Goal: Information Seeking & Learning: Learn about a topic

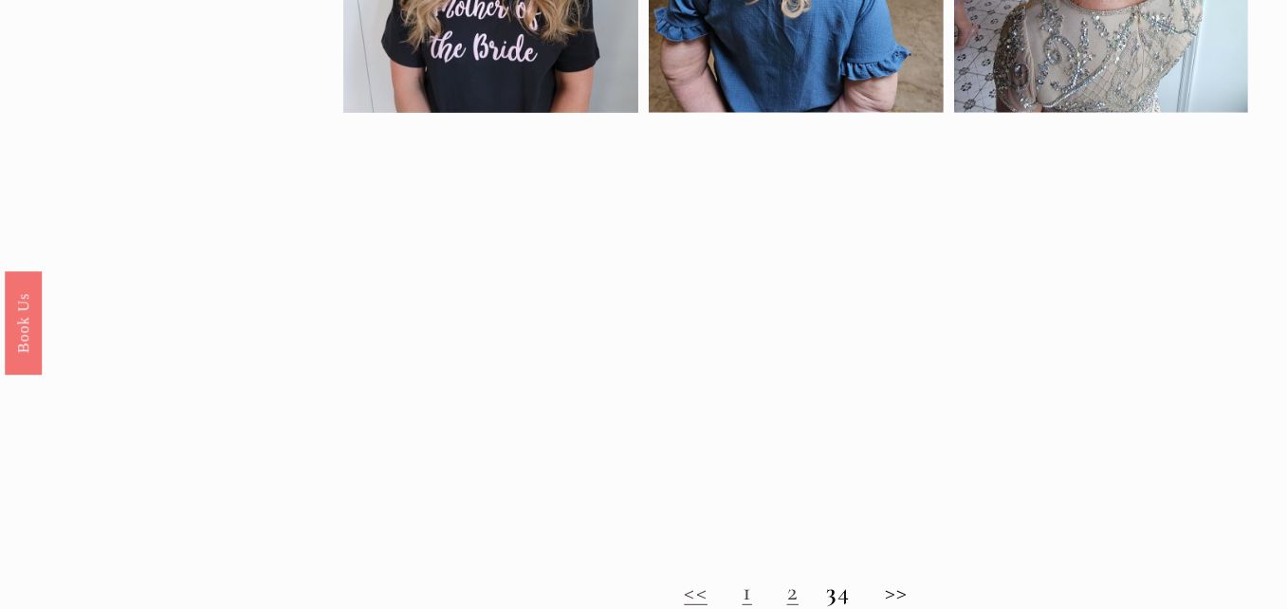
scroll to position [1328, 0]
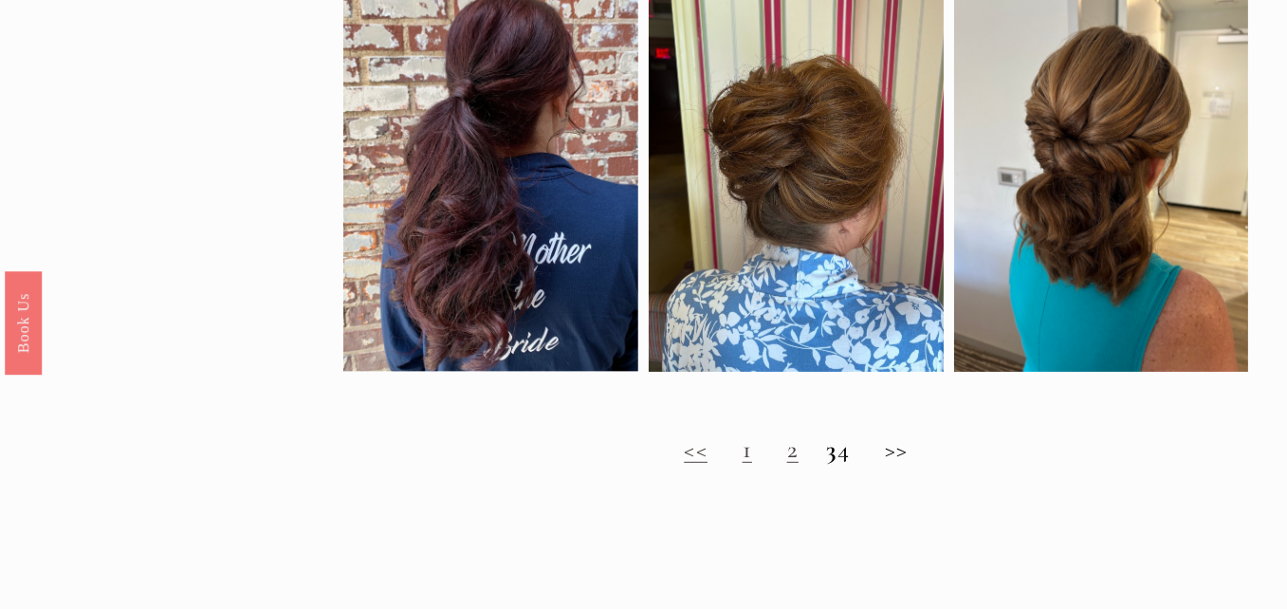
click at [787, 465] on link "2" at bounding box center [792, 449] width 11 height 31
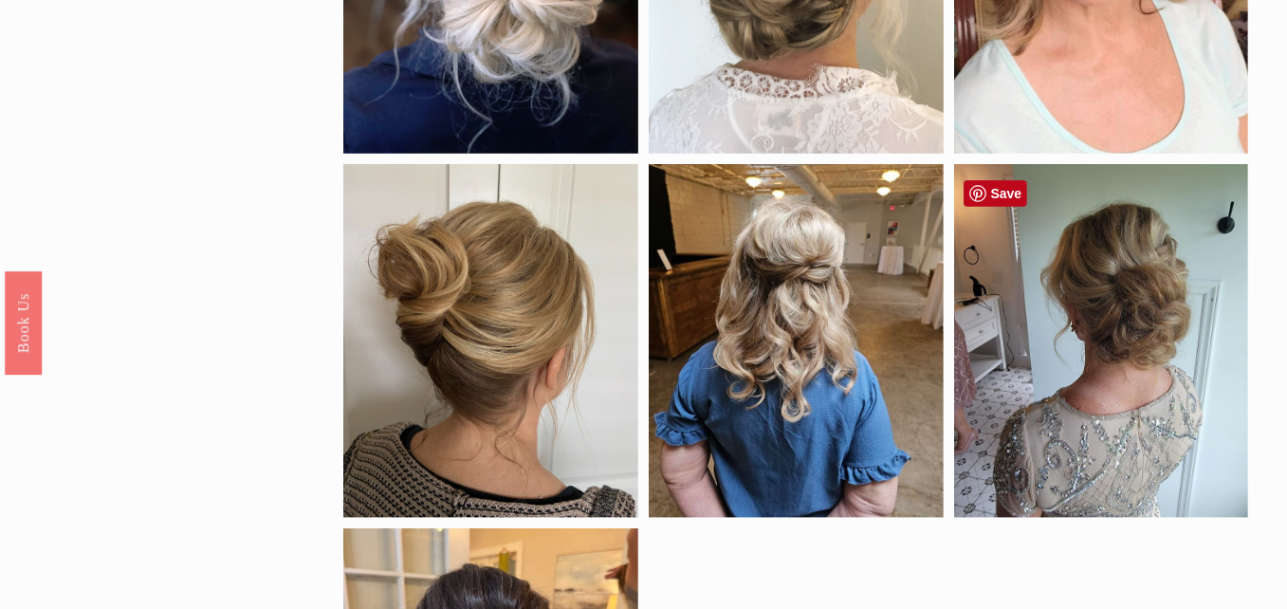
scroll to position [1328, 0]
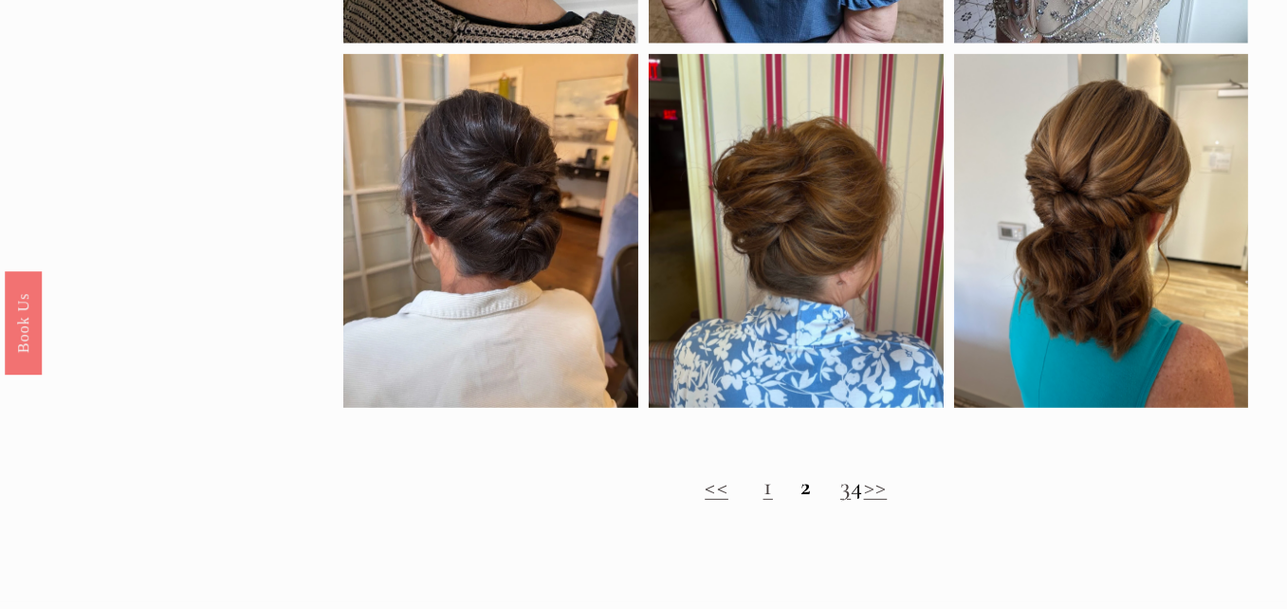
click at [858, 501] on h2 "<< 1 2 3 4 >>" at bounding box center [795, 485] width 905 height 29
click at [852, 501] on h2 "<< 1 2 3 4 >>" at bounding box center [795, 485] width 905 height 29
click at [840, 502] on link "3" at bounding box center [845, 486] width 10 height 31
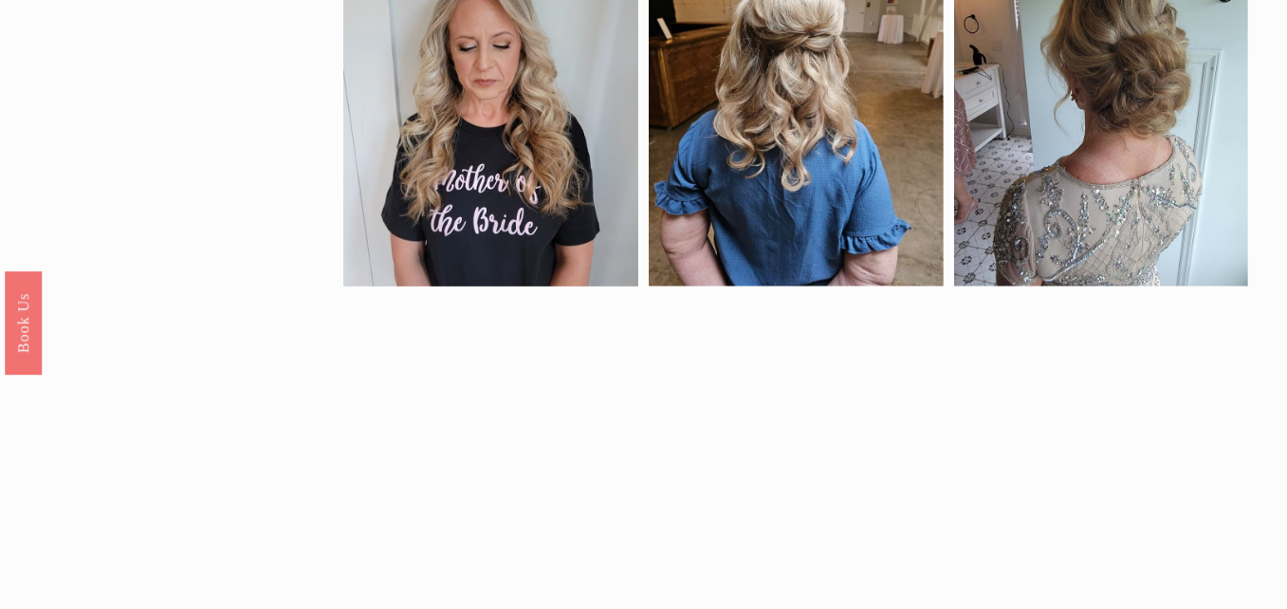
scroll to position [759, 0]
